Goal: Communication & Community: Participate in discussion

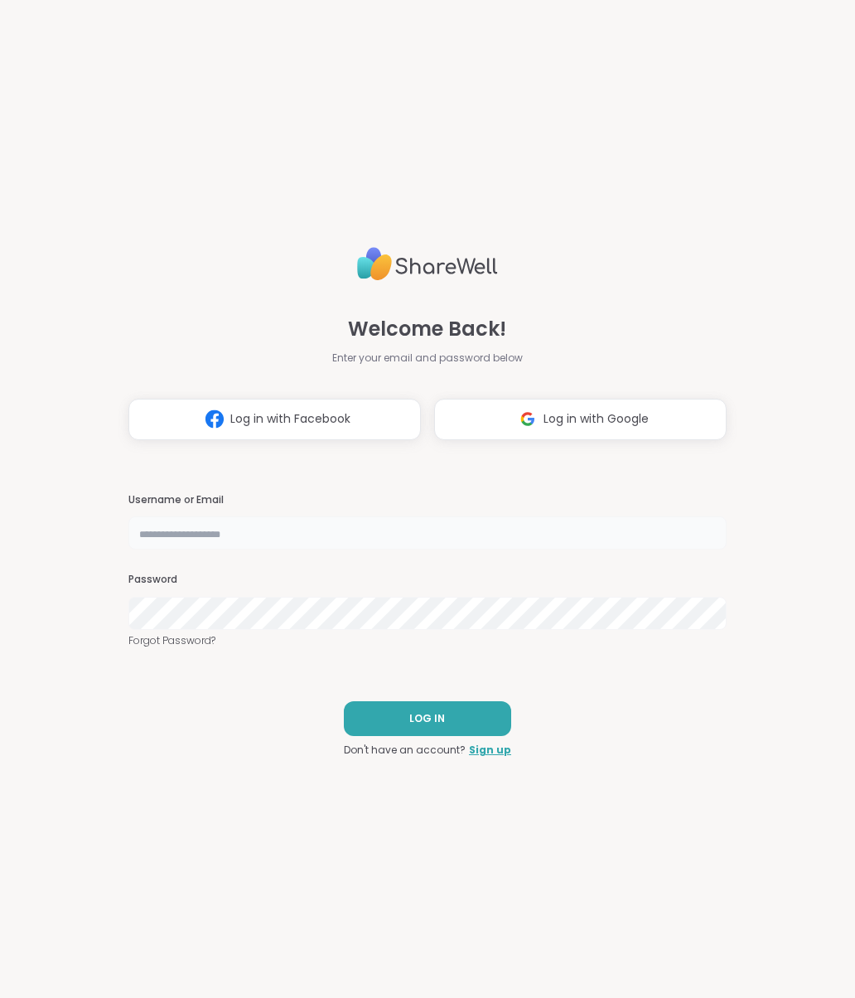
type input "**********"
click at [475, 723] on button "LOG IN" at bounding box center [427, 718] width 167 height 35
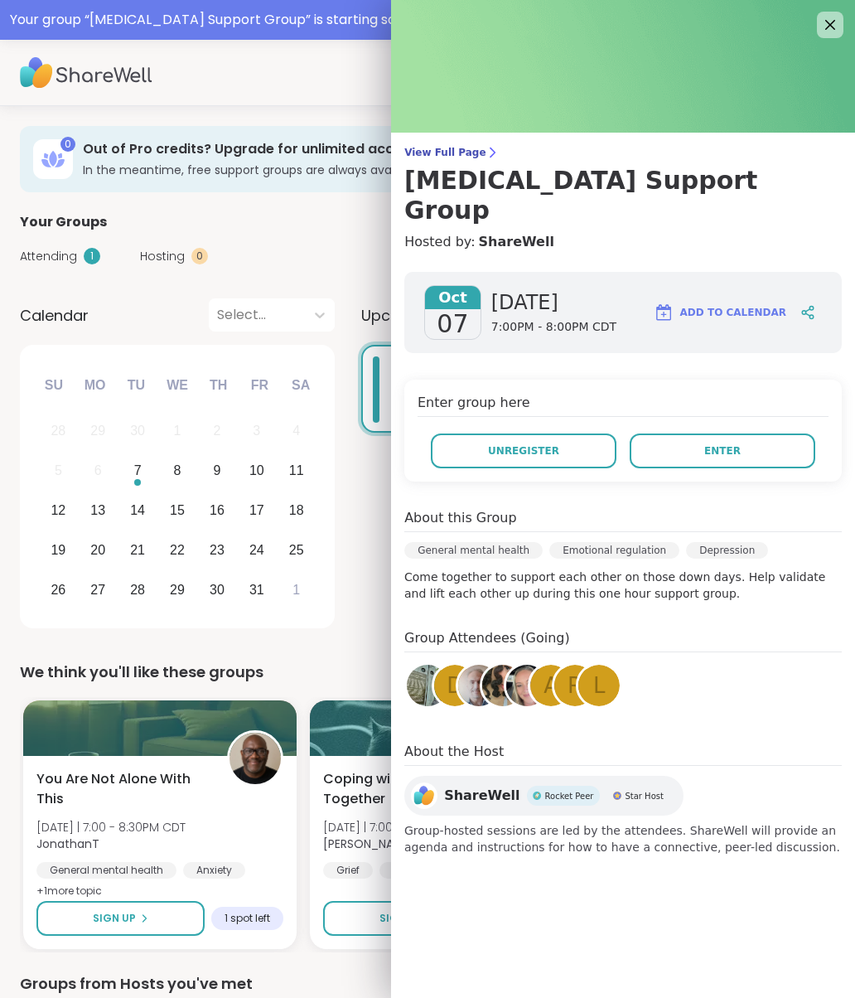
click at [752, 434] on button "Enter" at bounding box center [723, 451] width 186 height 35
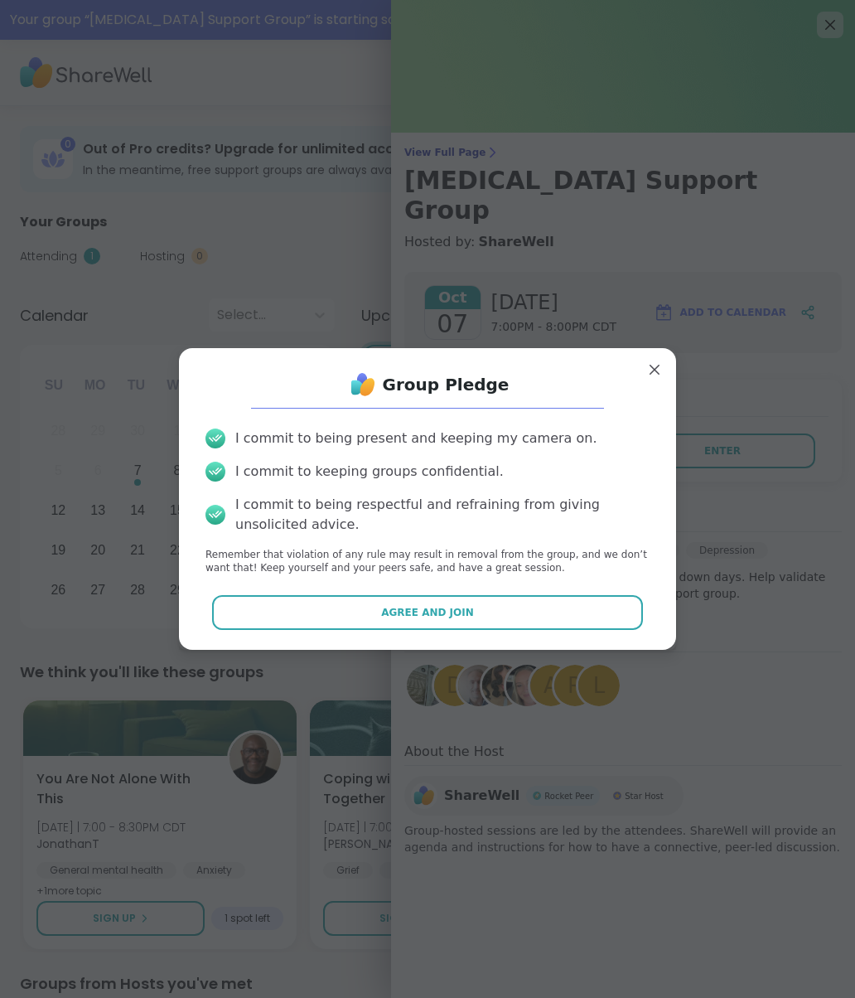
click at [466, 615] on span "Agree and Join" at bounding box center [427, 612] width 93 height 15
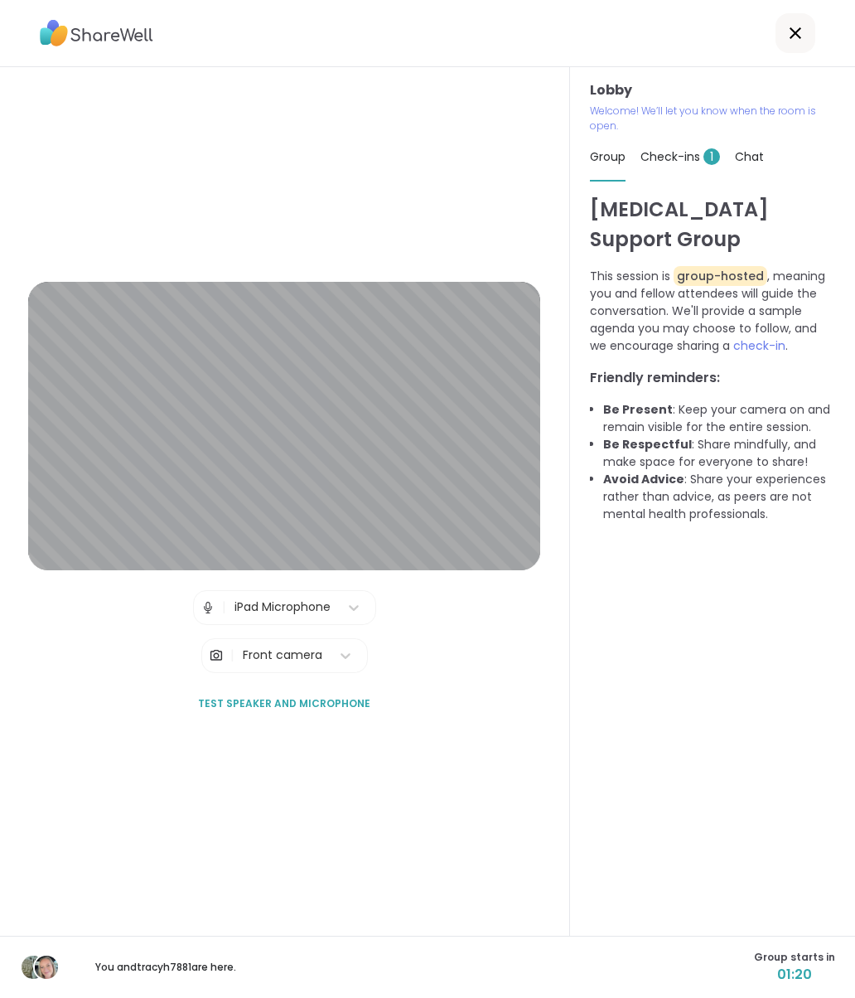
click at [549, 696] on div "Lobby | iPad Microphone | Front camera Test speaker and microphone" at bounding box center [285, 501] width 570 height 869
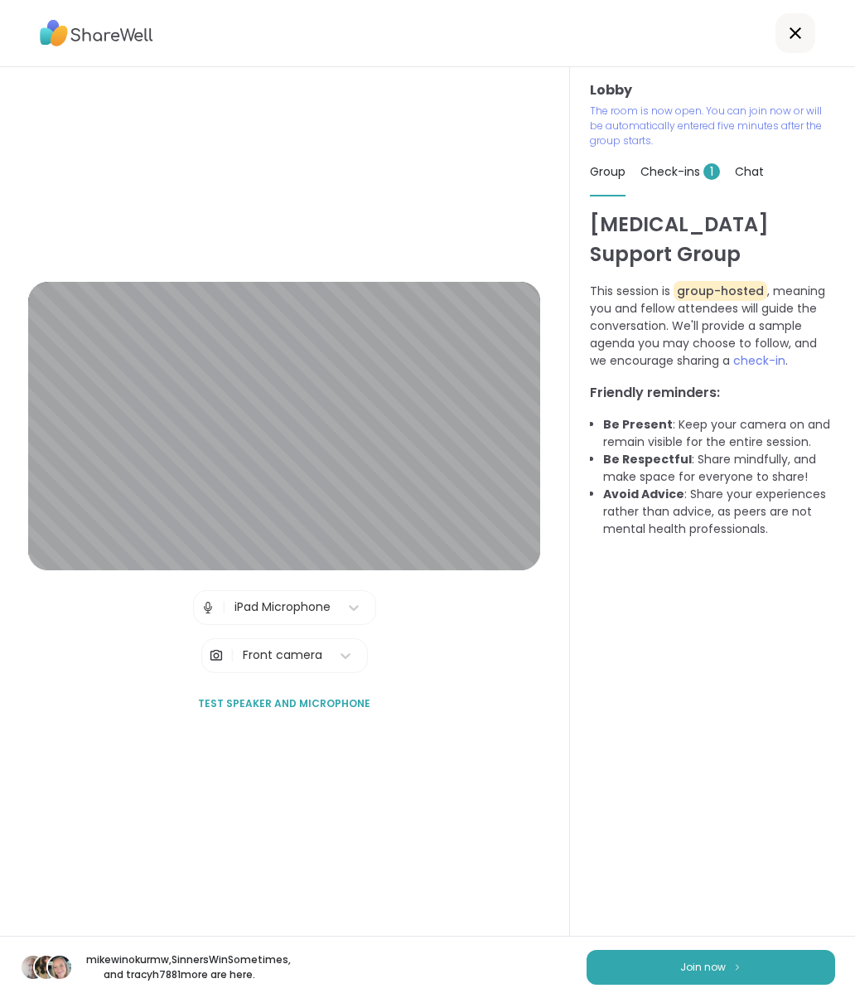
click at [739, 962] on img at bounding box center [738, 966] width 10 height 9
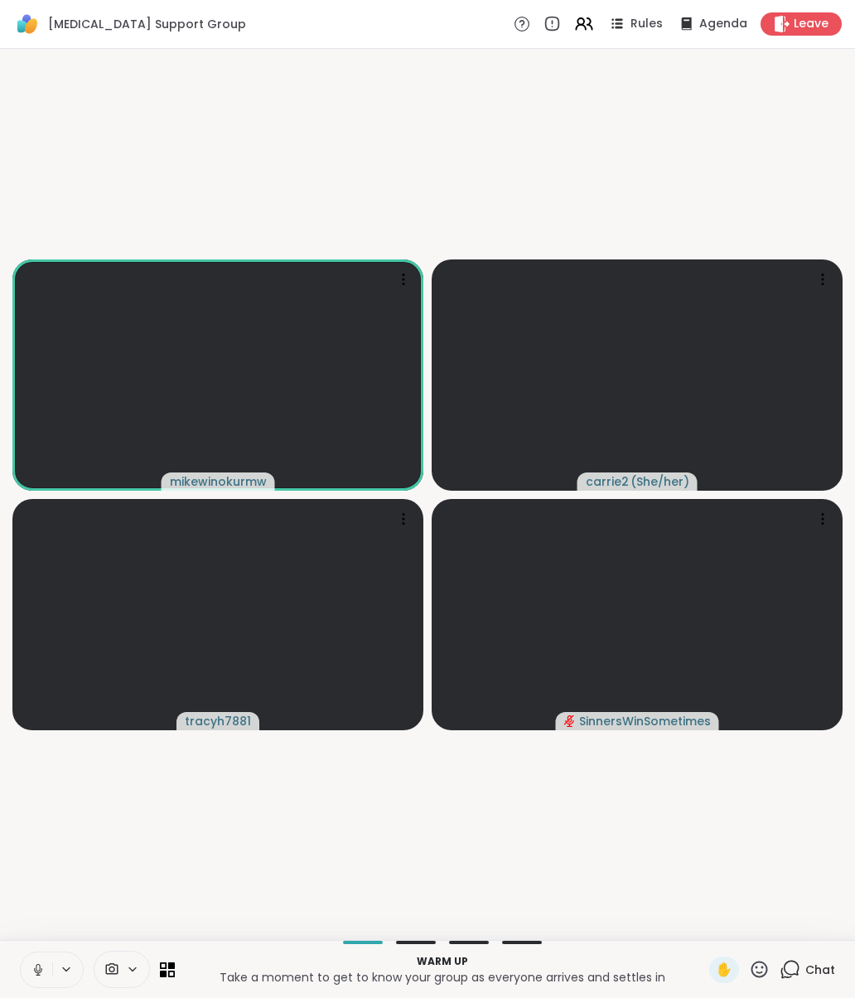
click at [526, 419] on video at bounding box center [637, 374] width 411 height 231
click at [775, 839] on video-player-container "mikewinokurmw carrie2 ( She/her ) View Profile Report Session tracyh7881 Sinner…" at bounding box center [428, 495] width 836 height 878
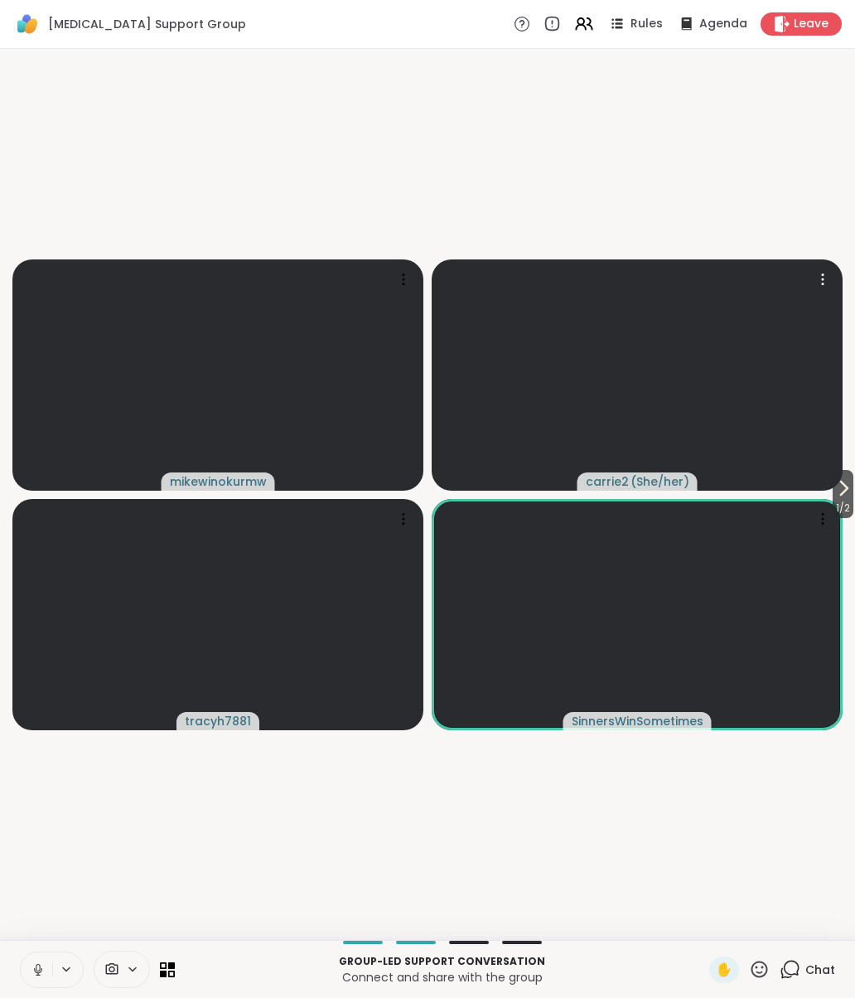
click at [632, 451] on video at bounding box center [637, 374] width 411 height 231
click at [696, 481] on div "carrie2 ( She/her )" at bounding box center [638, 481] width 120 height 18
click at [631, 480] on span "( She/her )" at bounding box center [660, 481] width 59 height 17
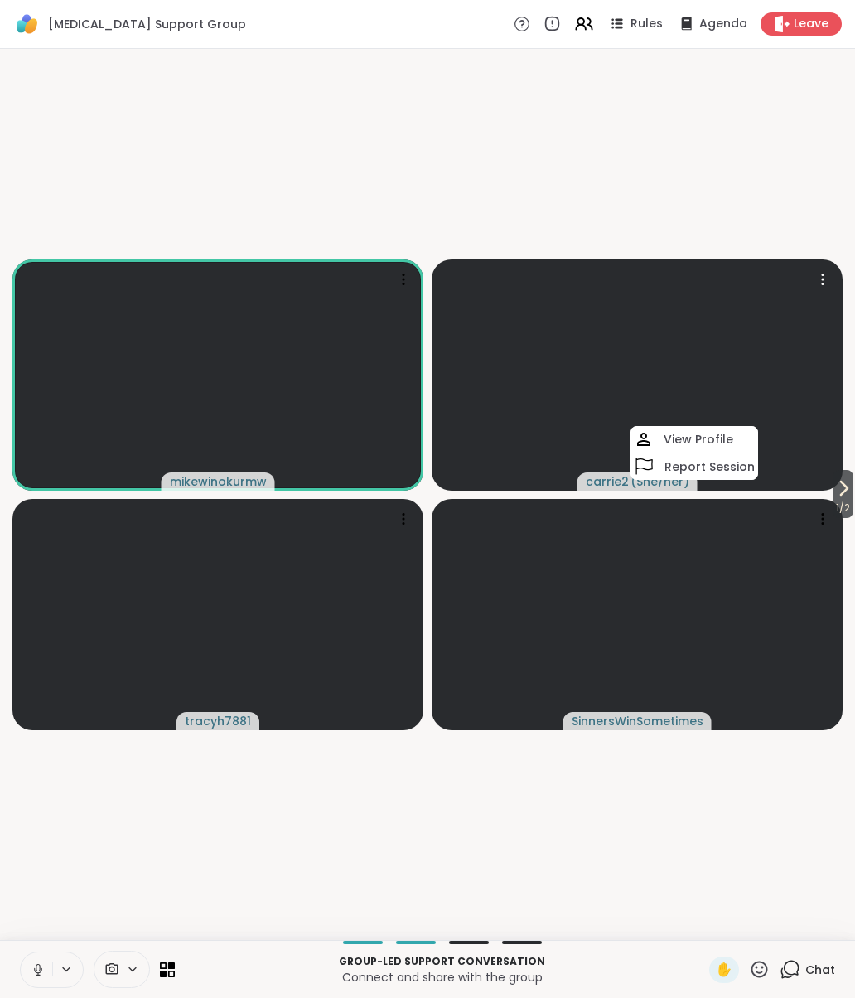
click at [778, 481] on video at bounding box center [637, 374] width 411 height 231
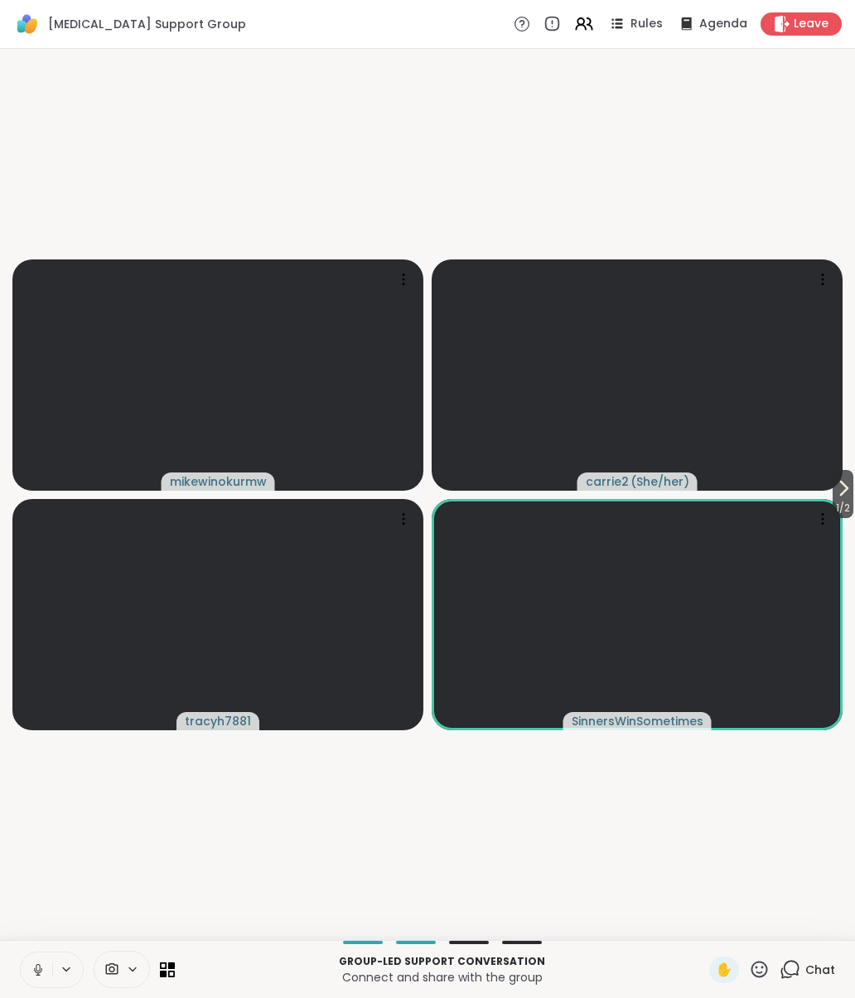
click at [564, 898] on video-player-container "1 / 2 mikewinokurmw carrie2 ( She/her ) tracyh7881 SinnersWinSometimes" at bounding box center [428, 495] width 836 height 878
click at [580, 926] on video-player-container "1 / 2 mikewinokurmw carrie2 ( She/her ) tracyh7881 SinnersWinSometimes" at bounding box center [428, 495] width 836 height 878
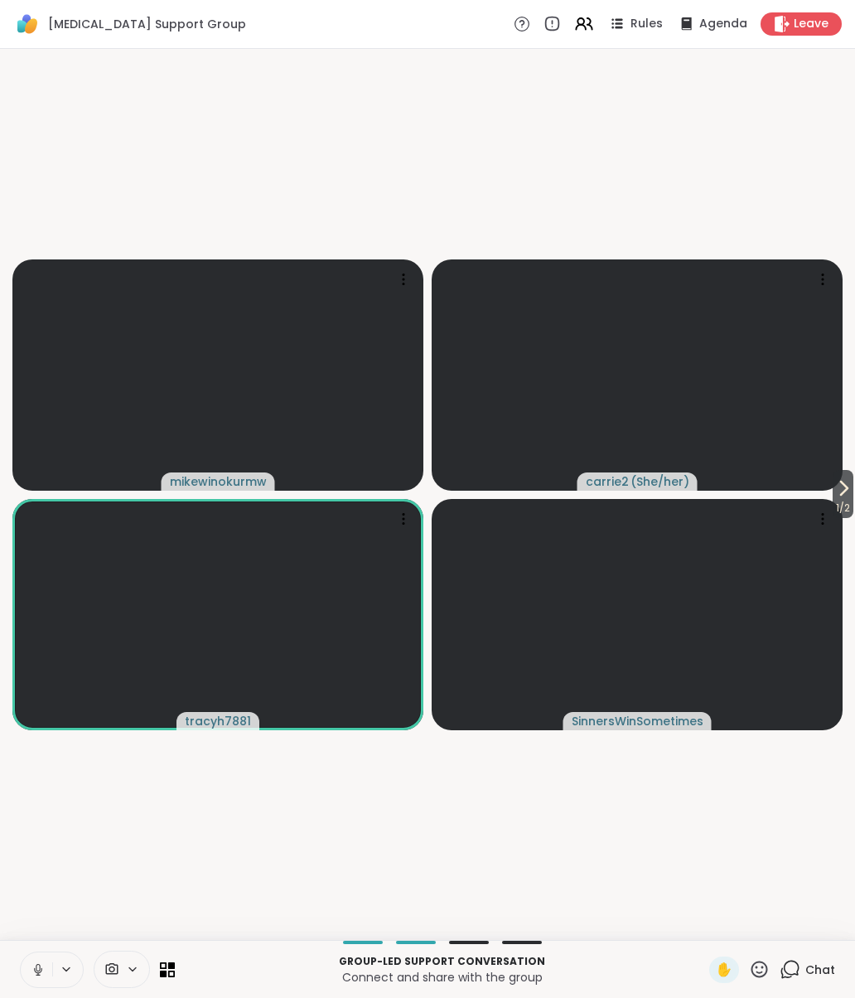
click at [618, 917] on video-player-container "1 / 2 mikewinokurmw carrie2 ( She/her ) tracyh7881 SinnersWinSometimes" at bounding box center [428, 495] width 836 height 878
click at [515, 898] on video-player-container "1 / 2 mikewinokurmw carrie2 ( She/her ) tracyh7881 SinnersWinSometimes" at bounding box center [428, 495] width 836 height 878
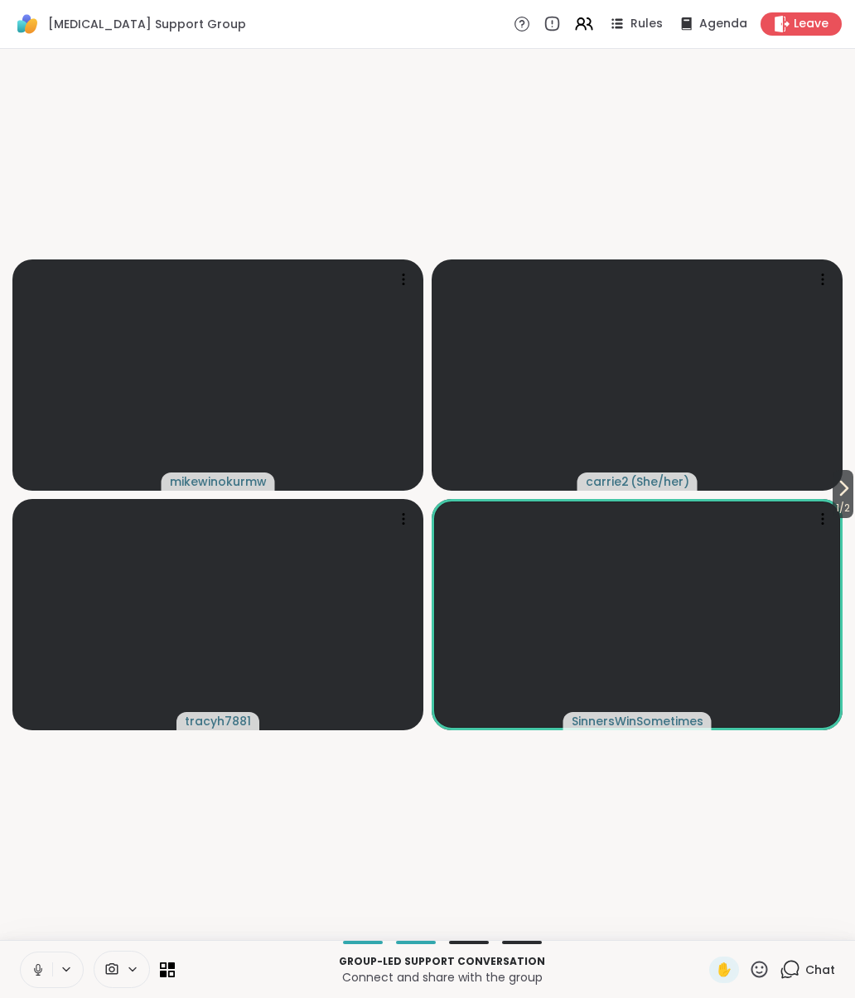
click at [657, 954] on p "Group-led support conversation" at bounding box center [442, 961] width 515 height 15
click at [634, 916] on video-player-container "1 / 2 mikewinokurmw carrie2 ( She/her ) tracyh7881 SinnersWinSometimes" at bounding box center [428, 495] width 836 height 878
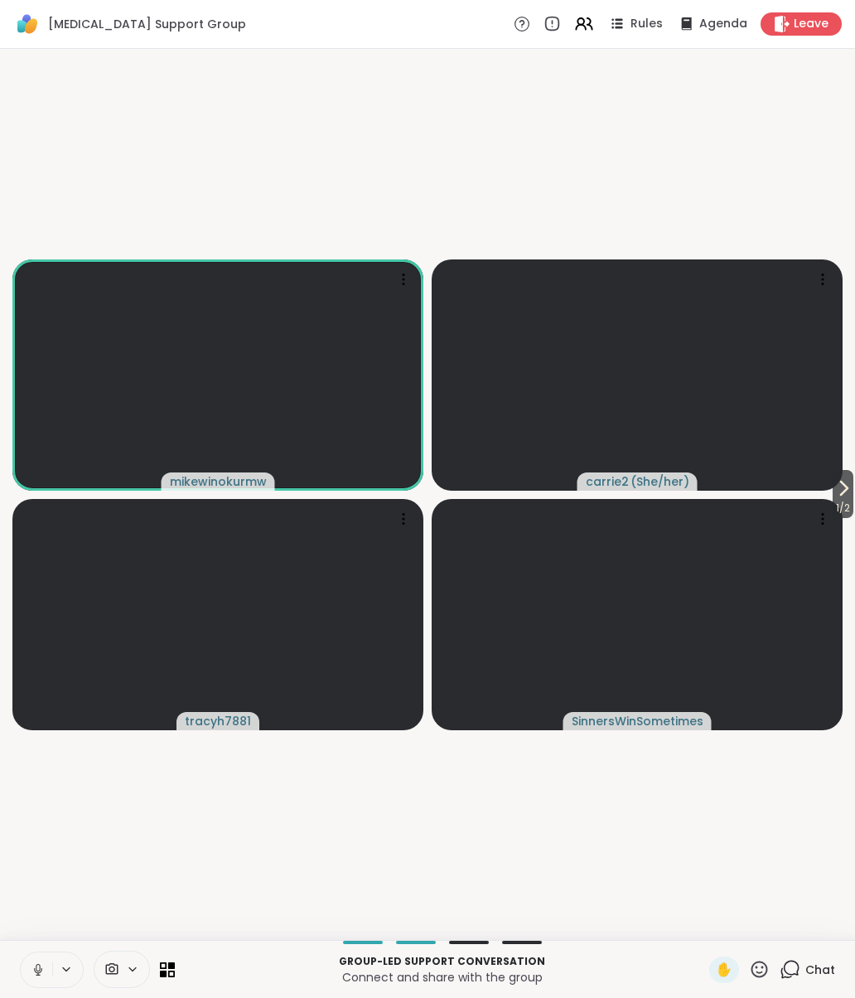
click at [519, 910] on video-player-container "1 / 2 mikewinokurmw carrie2 ( She/her ) tracyh7881 SinnersWinSometimes" at bounding box center [428, 495] width 836 height 878
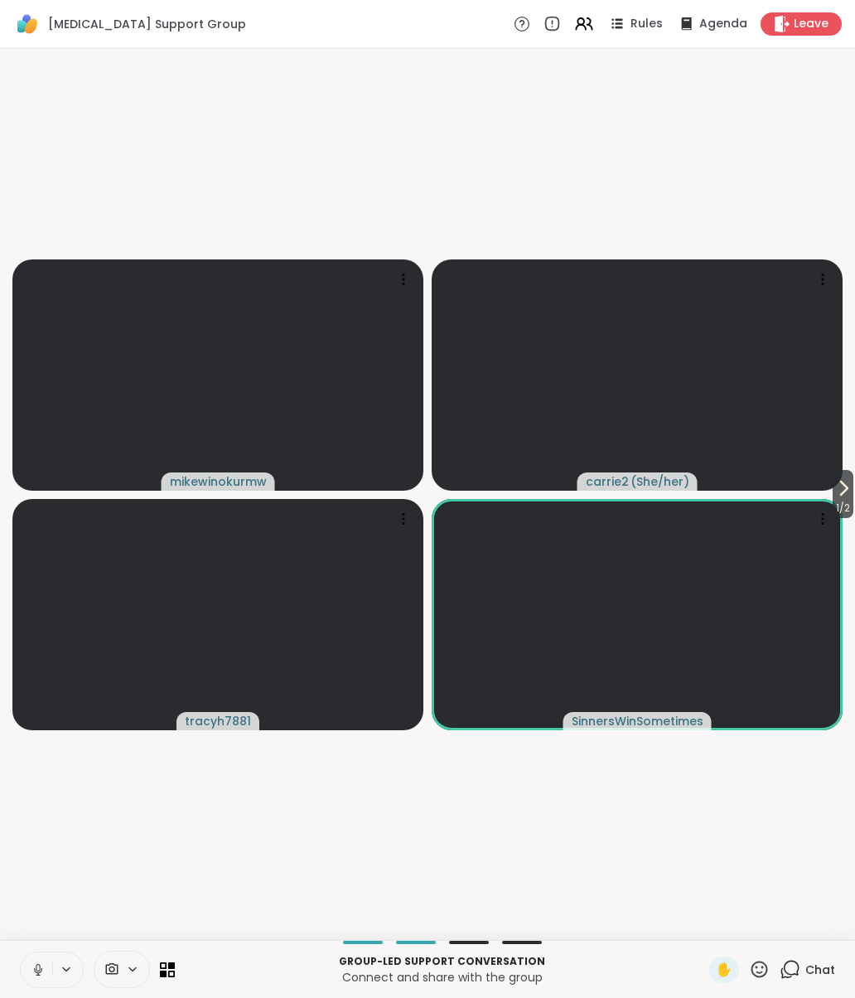
click at [540, 902] on video-player-container "1 / 2 mikewinokurmw carrie2 ( She/her ) tracyh7881 SinnersWinSometimes" at bounding box center [428, 495] width 836 height 878
click at [550, 915] on video-player-container "1 / 2 mikewinokurmw carrie2 ( She/her ) tracyh7881 SinnersWinSometimes" at bounding box center [428, 495] width 836 height 878
click at [812, 913] on video-player-container "1 / 2 mikewinokurmw carrie2 ( She/her ) tracyh7881 SinnersWinSometimes" at bounding box center [428, 495] width 836 height 878
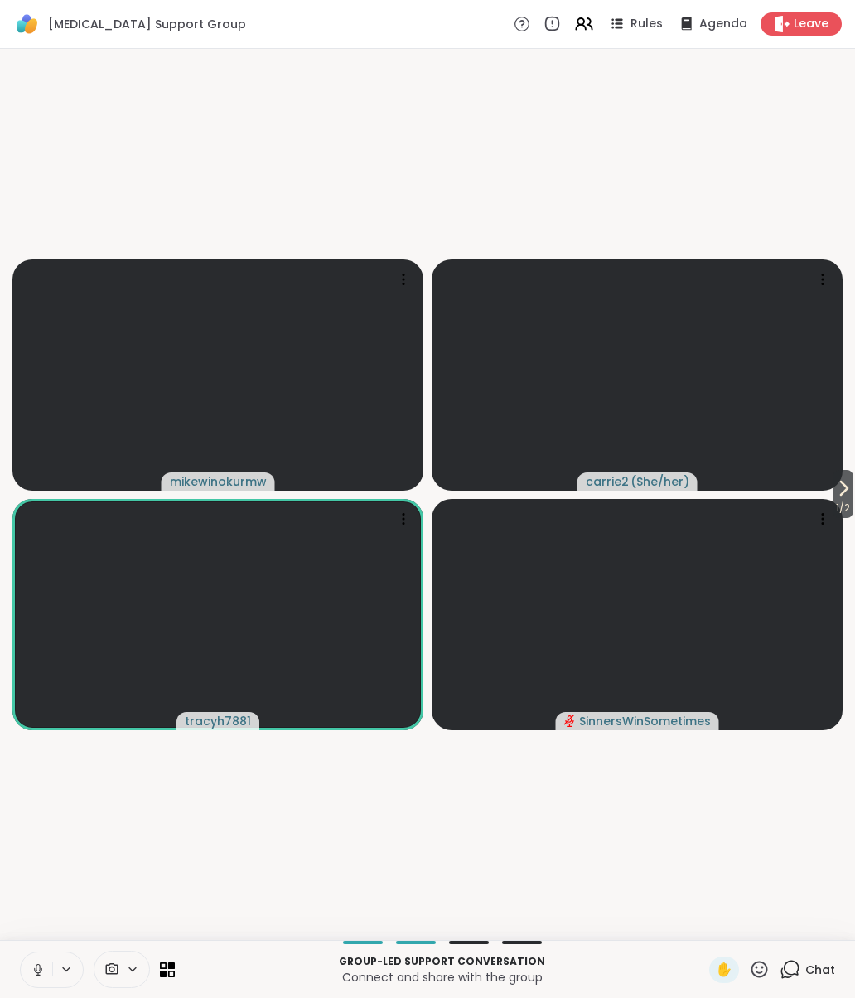
click at [816, 979] on div "Chat" at bounding box center [808, 970] width 56 height 27
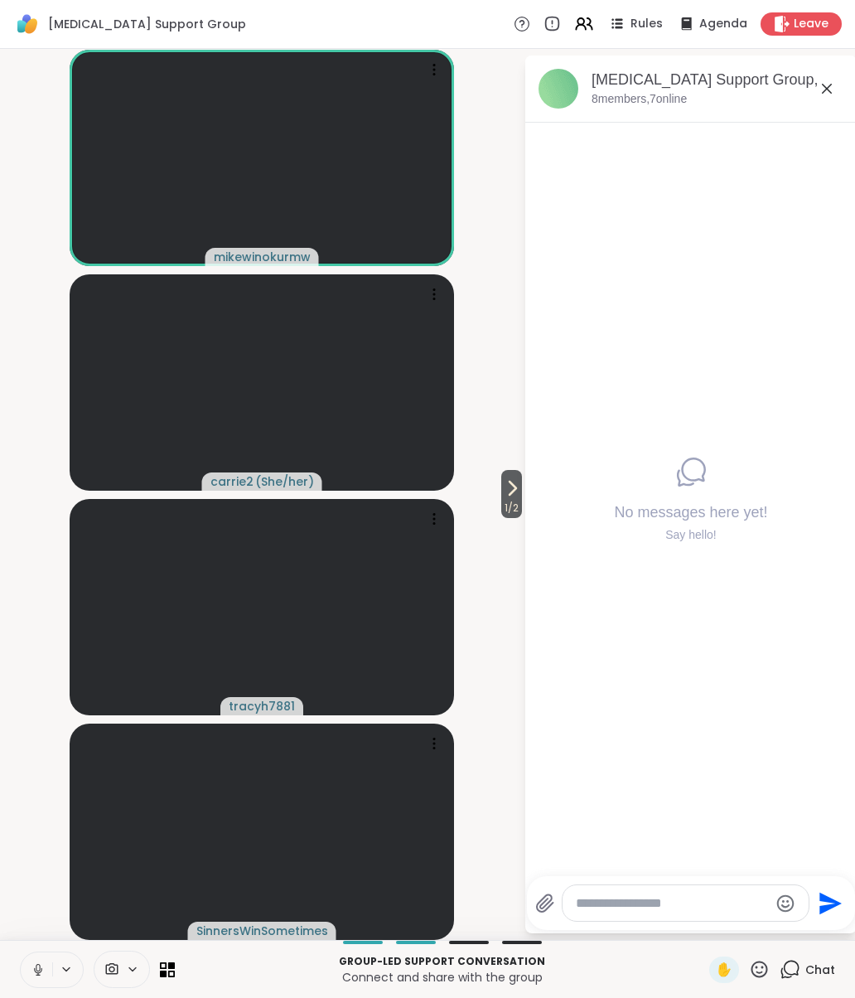
click at [831, 981] on div "Chat" at bounding box center [808, 970] width 56 height 27
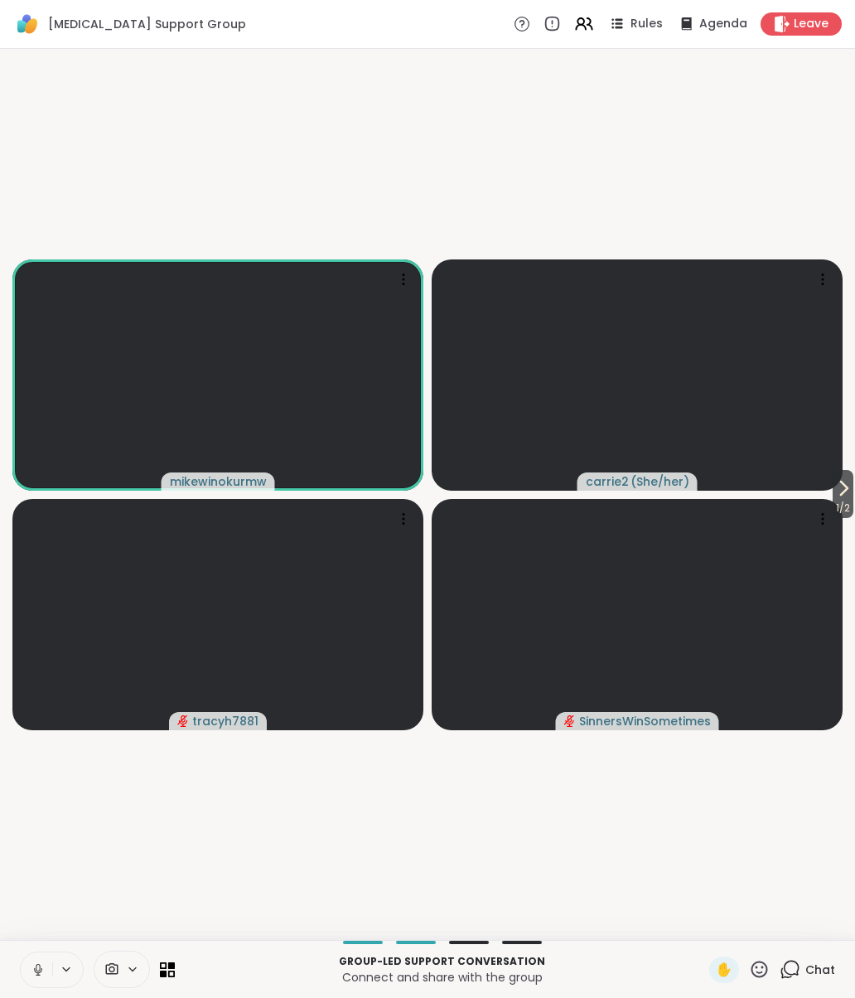
click at [810, 974] on span "Chat" at bounding box center [821, 970] width 30 height 17
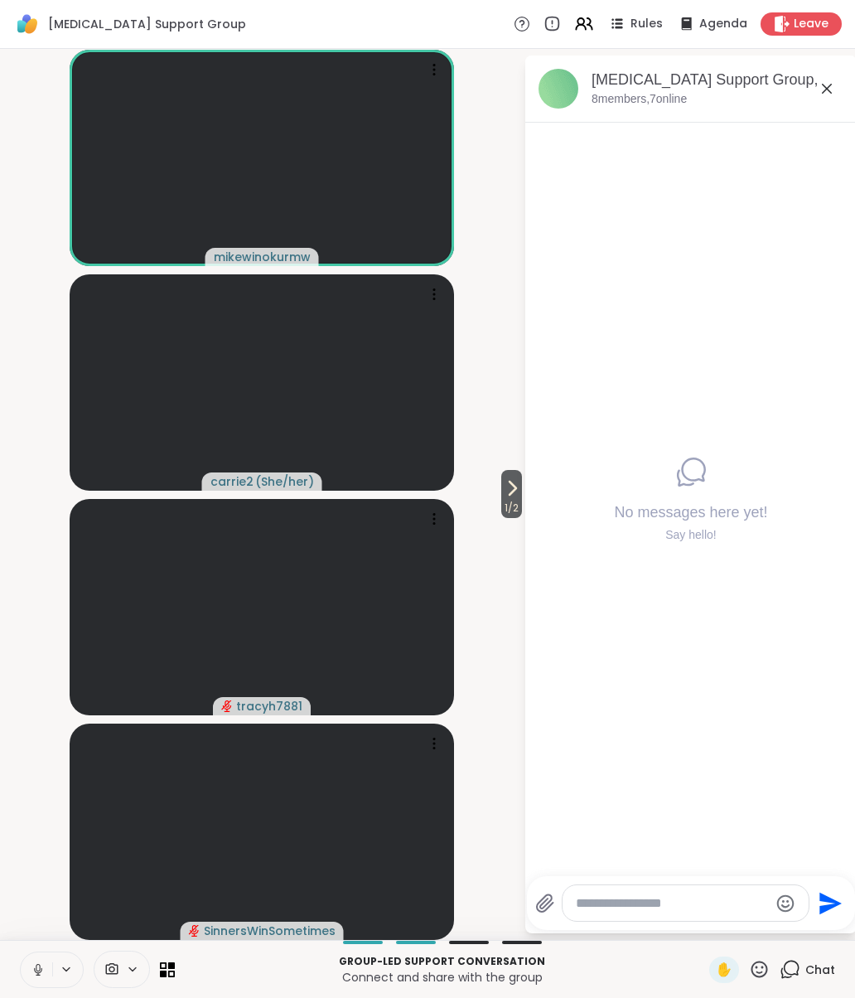
click at [831, 971] on span "Chat" at bounding box center [821, 970] width 30 height 17
